Goal: Use online tool/utility: Utilize a website feature to perform a specific function

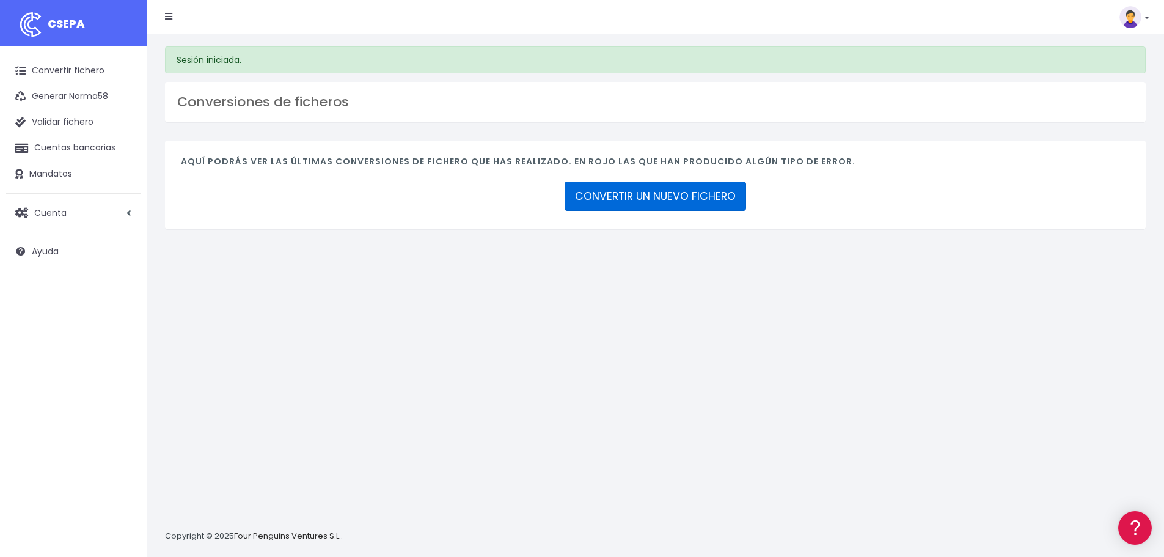
click at [651, 197] on link "CONVERTIR UN NUEVO FICHERO" at bounding box center [654, 195] width 181 height 29
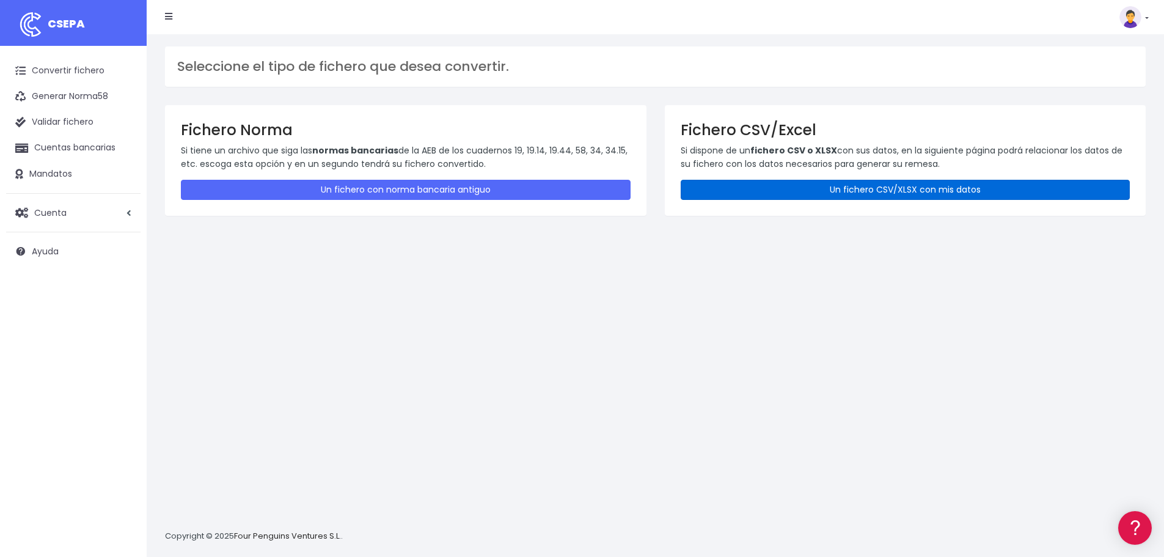
click at [725, 195] on link "Un fichero CSV/XLSX con mis datos" at bounding box center [906, 190] width 450 height 20
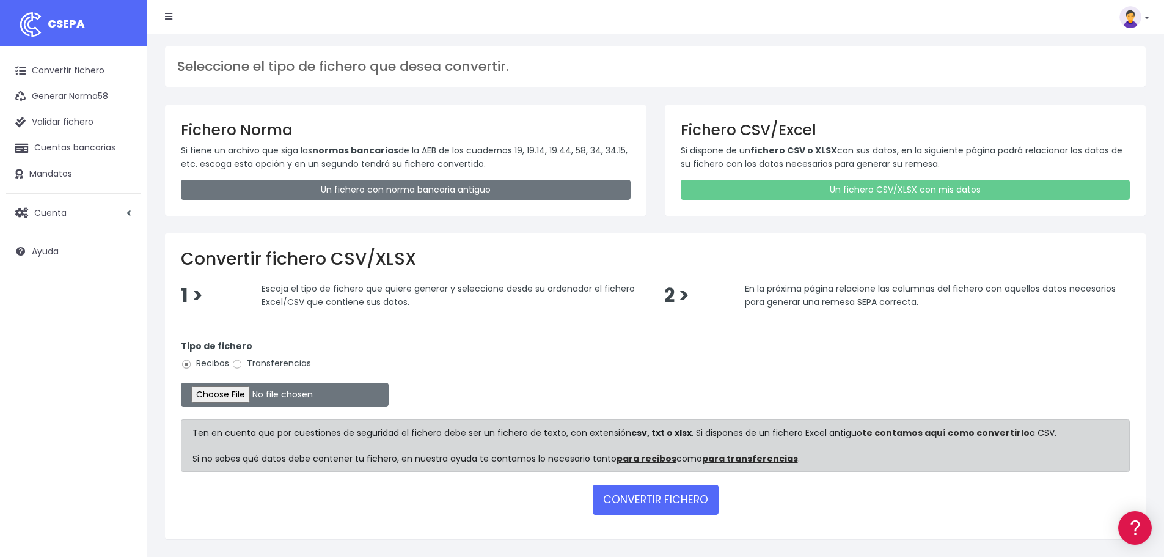
click at [285, 364] on label "Transferencias" at bounding box center [271, 363] width 79 height 13
click at [243, 364] on input "Transferencias" at bounding box center [237, 364] width 11 height 11
radio input "true"
click at [258, 398] on input "file" at bounding box center [285, 394] width 208 height 24
type input "C:\fakepath\Copia de NOMINAS XXI_.xlsx"
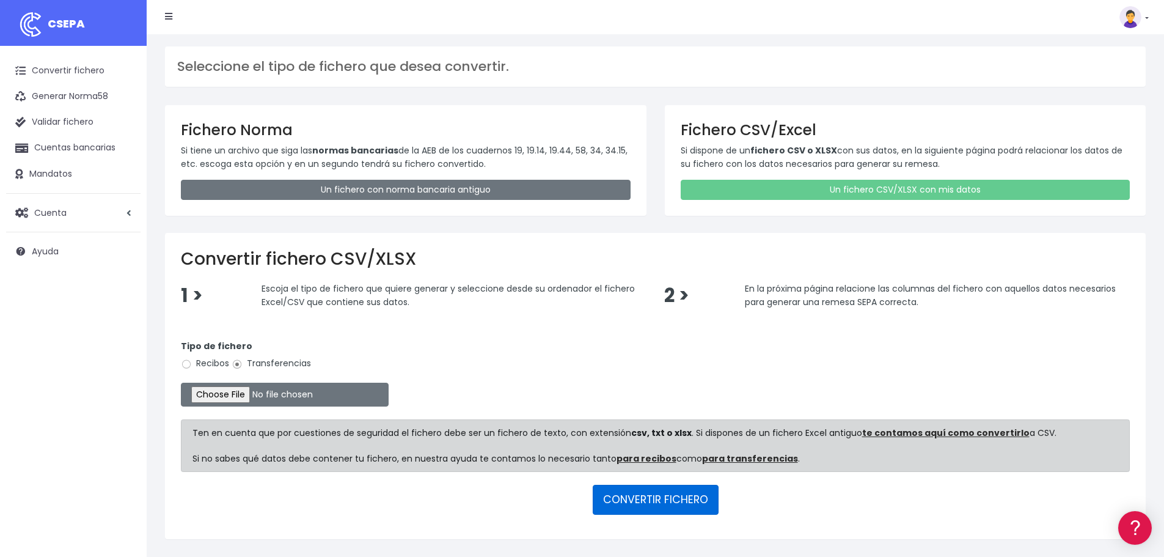
click at [678, 495] on button "CONVERTIR FICHERO" at bounding box center [656, 498] width 126 height 29
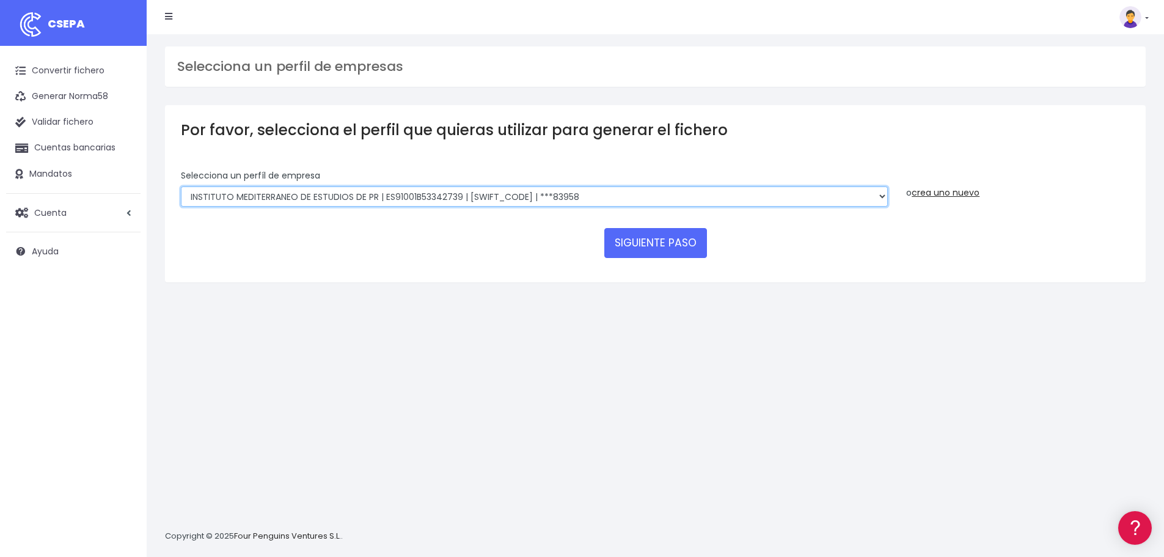
click at [594, 194] on select "INSTITUTO MEDITERRANEO DE ESTUDIOS DE PR | ES91001B53342739 | BSCHESMMXXX | ***…" at bounding box center [534, 196] width 707 height 21
select select "2478"
click at [181, 186] on select "INSTITUTO MEDITERRANEO DE ESTUDIOS DE PR | ES91001B53342739 | BSCHESMMXXX | ***…" at bounding box center [534, 196] width 707 height 21
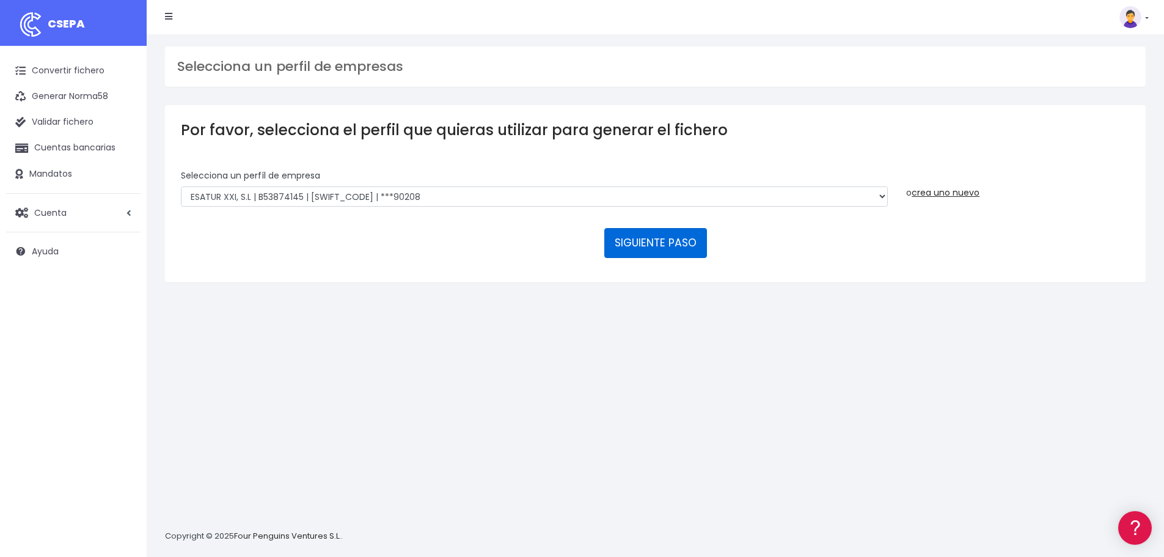
click at [650, 247] on button "SIGUIENTE PASO" at bounding box center [655, 242] width 103 height 29
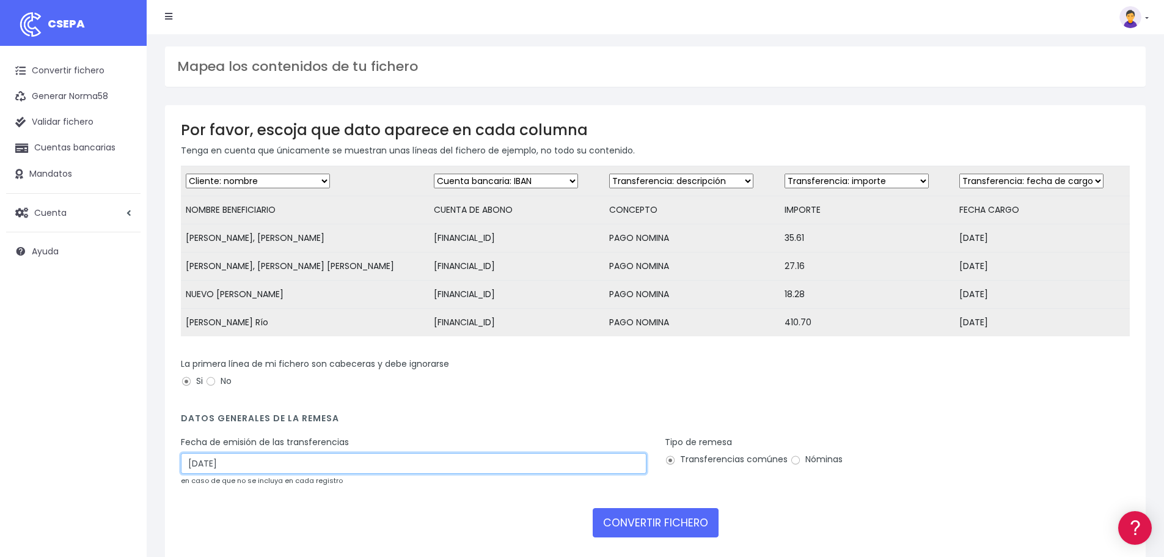
click at [276, 473] on input "13/09/2025" at bounding box center [413, 463] width 465 height 21
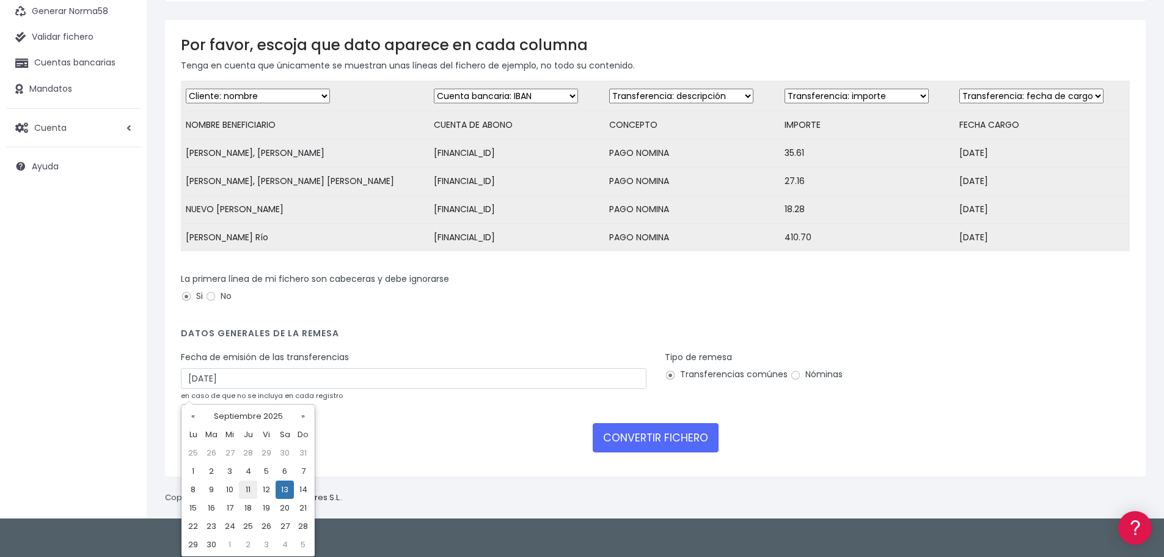
click at [246, 487] on td "11" at bounding box center [248, 489] width 18 height 18
type input "11/09/2025"
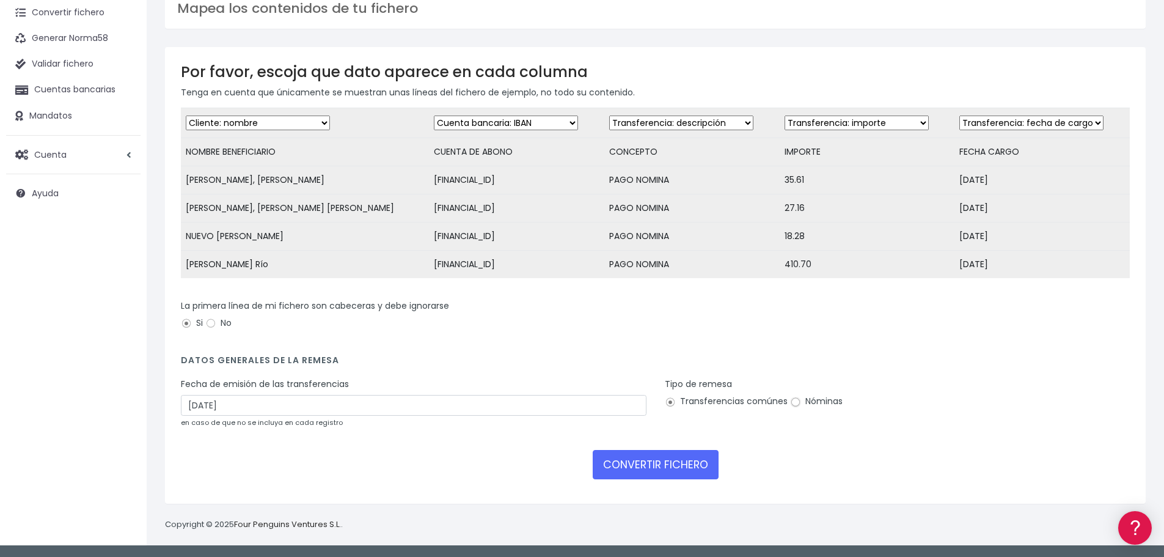
click at [799, 399] on label "Nóminas" at bounding box center [816, 401] width 53 height 13
click at [799, 399] on input "Nóminas" at bounding box center [795, 401] width 11 height 11
radio input "true"
click at [671, 466] on button "CONVERTIR FICHERO" at bounding box center [656, 464] width 126 height 29
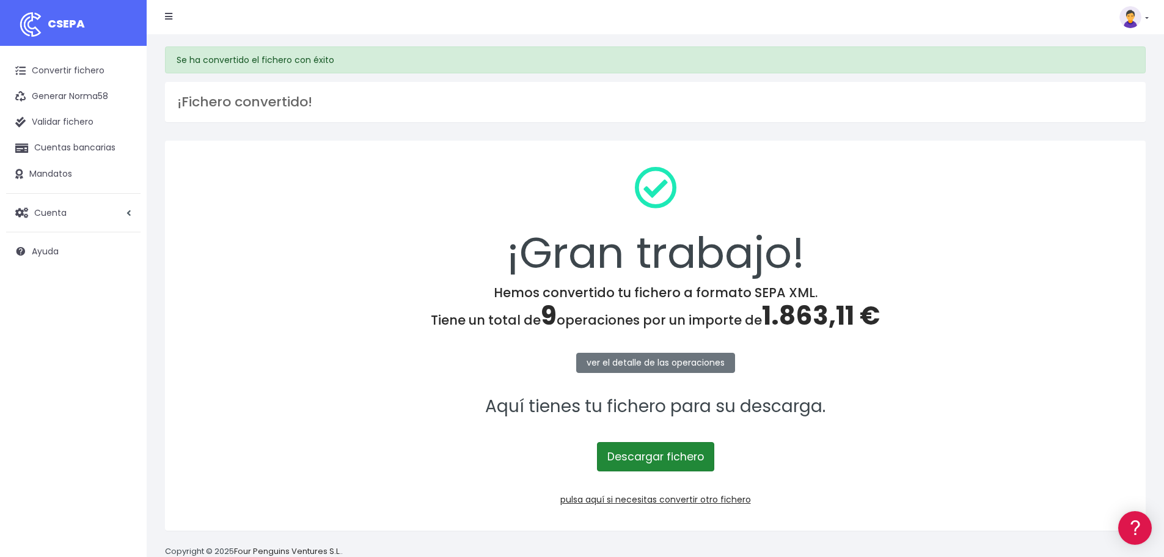
click at [676, 461] on link "Descargar fichero" at bounding box center [655, 456] width 117 height 29
